Goal: Communication & Community: Answer question/provide support

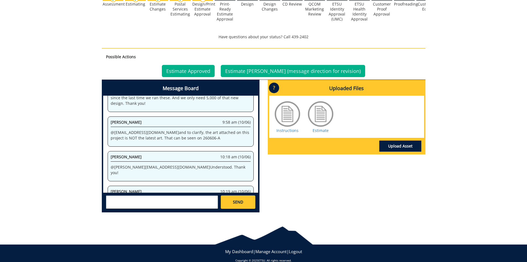
scroll to position [194, 0]
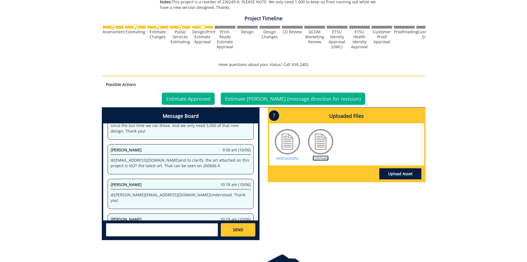
click at [322, 160] on link "Estimate" at bounding box center [321, 157] width 16 height 5
click at [173, 230] on textarea at bounding box center [162, 229] width 112 height 13
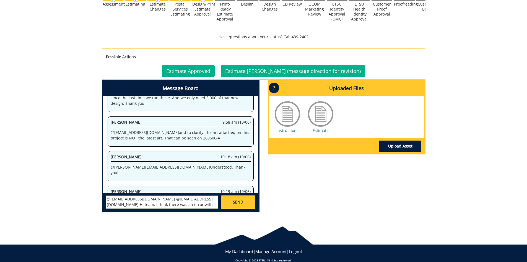
type textarea "@conleyga@etsu.edu @aresam@etsu.edu Hi team, I think there was an error with th…"
click at [225, 199] on link "SEND" at bounding box center [238, 201] width 34 height 13
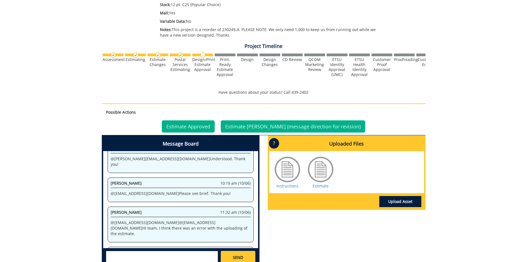
scroll to position [194, 0]
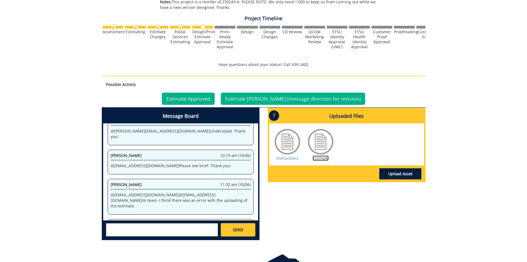
click at [317, 158] on link "Estimate" at bounding box center [321, 157] width 16 height 5
click at [203, 101] on link "Estimate Approved" at bounding box center [188, 98] width 53 height 12
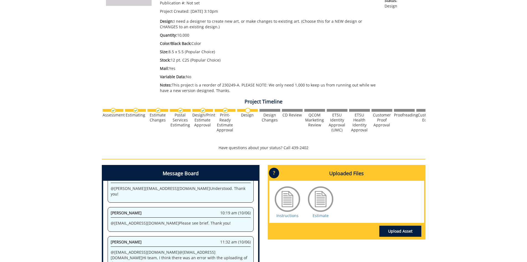
scroll to position [166, 0]
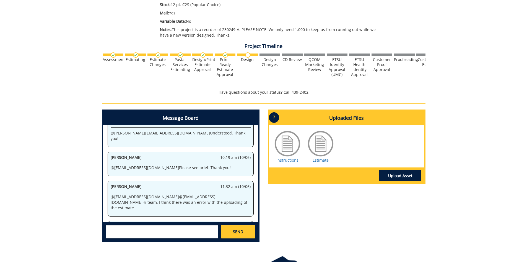
click at [191, 232] on textarea at bounding box center [162, 231] width 112 height 13
click at [162, 228] on textarea "@conleyga@etsu.edu Thanks! Voyager string" at bounding box center [162, 231] width 112 height 13
click at [141, 236] on textarea "@conleyga@etsu.edu Thanks! Voyager string" at bounding box center [162, 231] width 112 height 13
paste textarea "10-26200-100000-100-{INSERT ACCOUNT}-400-999-210-999"
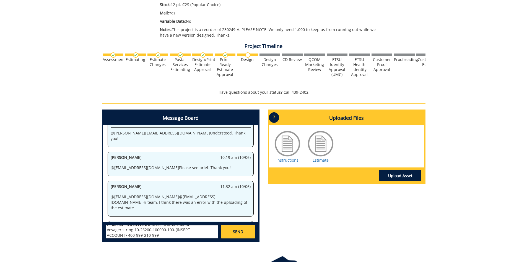
type textarea "@conleyga@etsu.edu Thanks! Voyager string 10-26200-100000-100-{INSERT ACCOUNT}-…"
click at [244, 234] on link "SEND" at bounding box center [238, 231] width 34 height 13
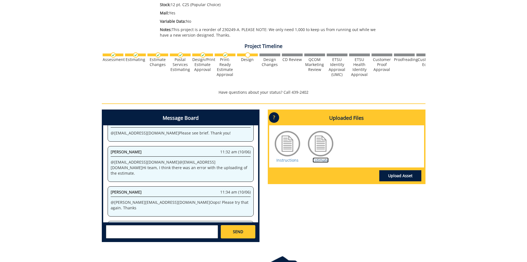
click at [321, 159] on link "Estimate" at bounding box center [321, 159] width 16 height 5
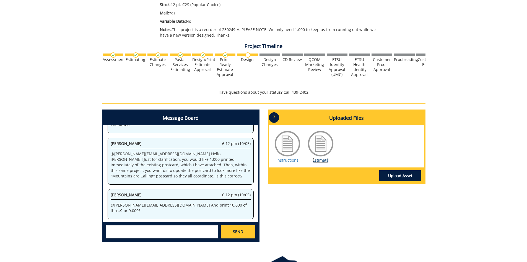
scroll to position [4277, 0]
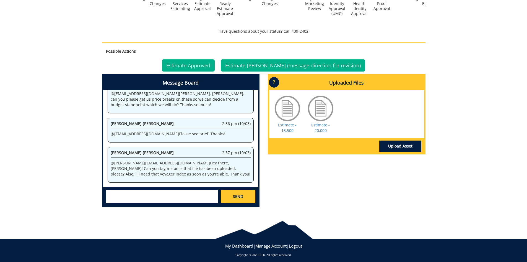
scroll to position [225, 0]
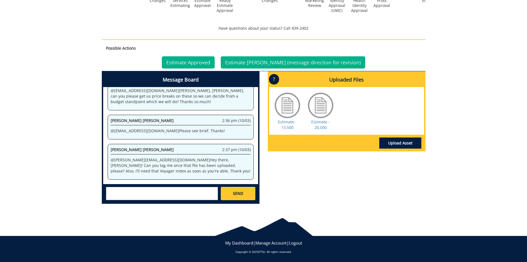
click at [163, 193] on textarea at bounding box center [162, 193] width 112 height 13
paste textarea "10-26200-100000-100-{INSERT ACCOUNT}-400-999-210-999"
type textarea "@campbelltc@etsu.edu Voyager string: 10-26200-100000-100-{INSERT ACCOUNT}-400-9…"
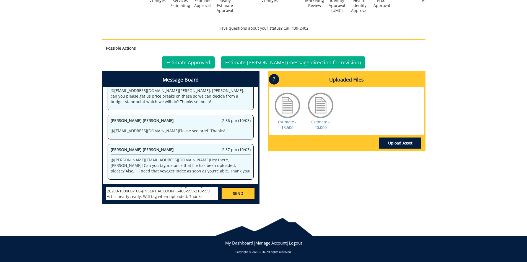
click at [233, 195] on link "SEND" at bounding box center [238, 193] width 34 height 13
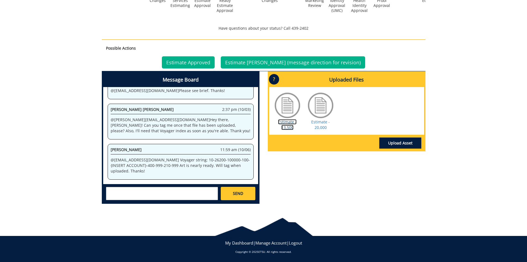
click at [290, 128] on link "Estimate - 13,500" at bounding box center [287, 124] width 19 height 11
click at [323, 124] on link "Estimate - 20,000" at bounding box center [320, 124] width 19 height 11
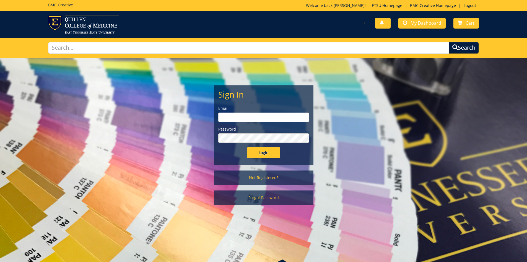
type input "[PERSON_NAME][EMAIL_ADDRESS][DOMAIN_NAME]"
click at [267, 152] on input "Login" at bounding box center [263, 152] width 33 height 11
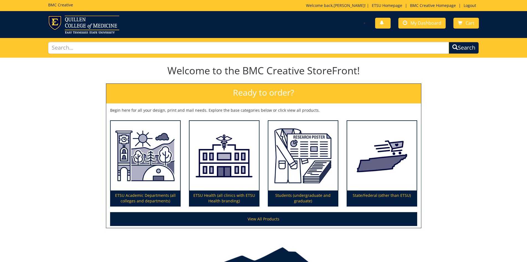
click at [407, 32] on div "You have no new notifications My Dashboard Cart" at bounding box center [263, 25] width 527 height 18
click at [412, 26] on link "My Dashboard" at bounding box center [422, 23] width 47 height 11
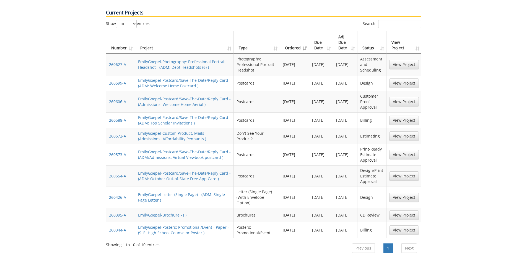
scroll to position [277, 0]
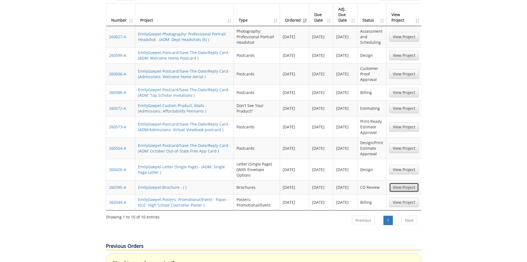
click at [395, 182] on link "View Project" at bounding box center [405, 186] width 30 height 9
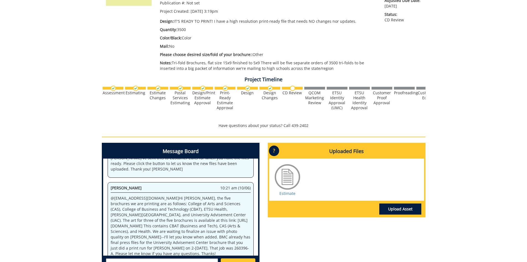
scroll to position [166, 0]
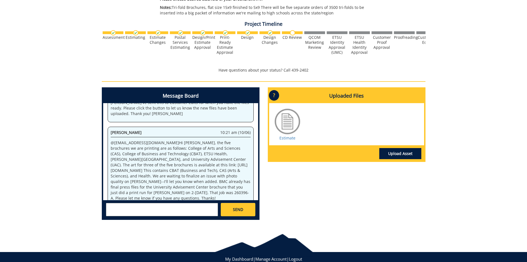
click at [185, 212] on textarea at bounding box center [162, 209] width 112 height 13
type textarea "@[EMAIL_ADDRESS][DOMAIN_NAME] @[EMAIL_ADDRESS][DOMAIN_NAME] Hi folks, can you a…"
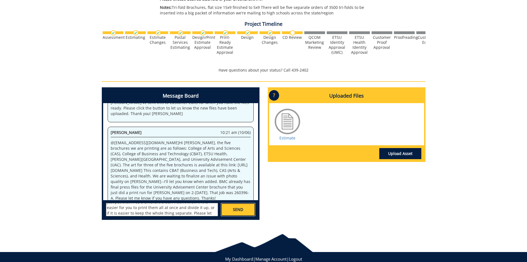
click at [236, 214] on link "SEND" at bounding box center [238, 209] width 34 height 13
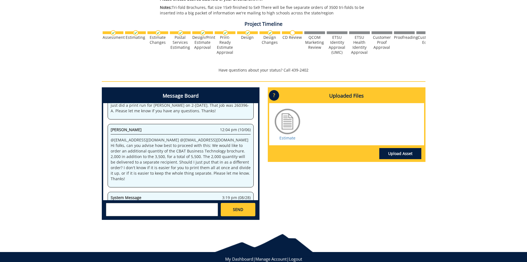
scroll to position [25233, 0]
